Goal: Task Accomplishment & Management: Use online tool/utility

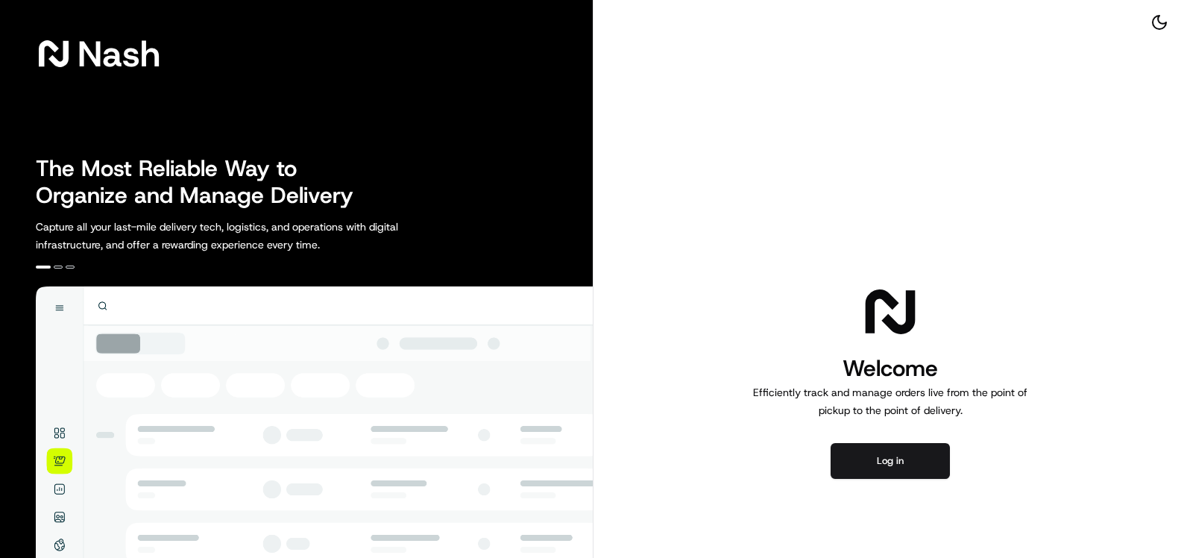
click at [894, 467] on button "Log in" at bounding box center [890, 461] width 119 height 36
click at [889, 461] on button "Log in" at bounding box center [890, 461] width 119 height 36
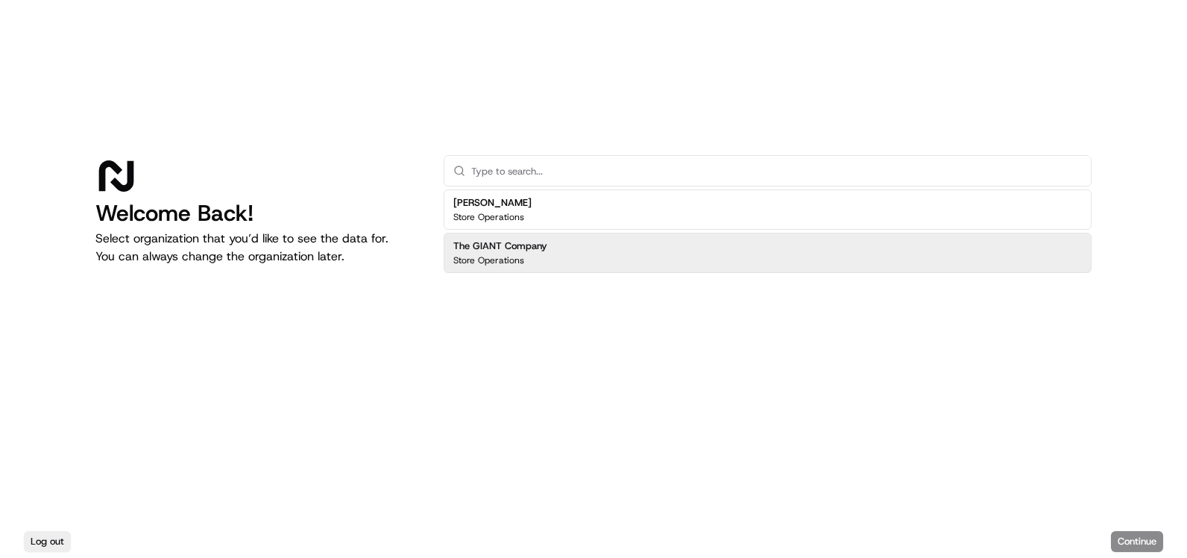
click at [602, 252] on div "The GIANT Company Store Operations" at bounding box center [768, 253] width 648 height 40
click at [1123, 531] on button "Continue" at bounding box center [1137, 541] width 52 height 21
